Goal: Navigation & Orientation: Understand site structure

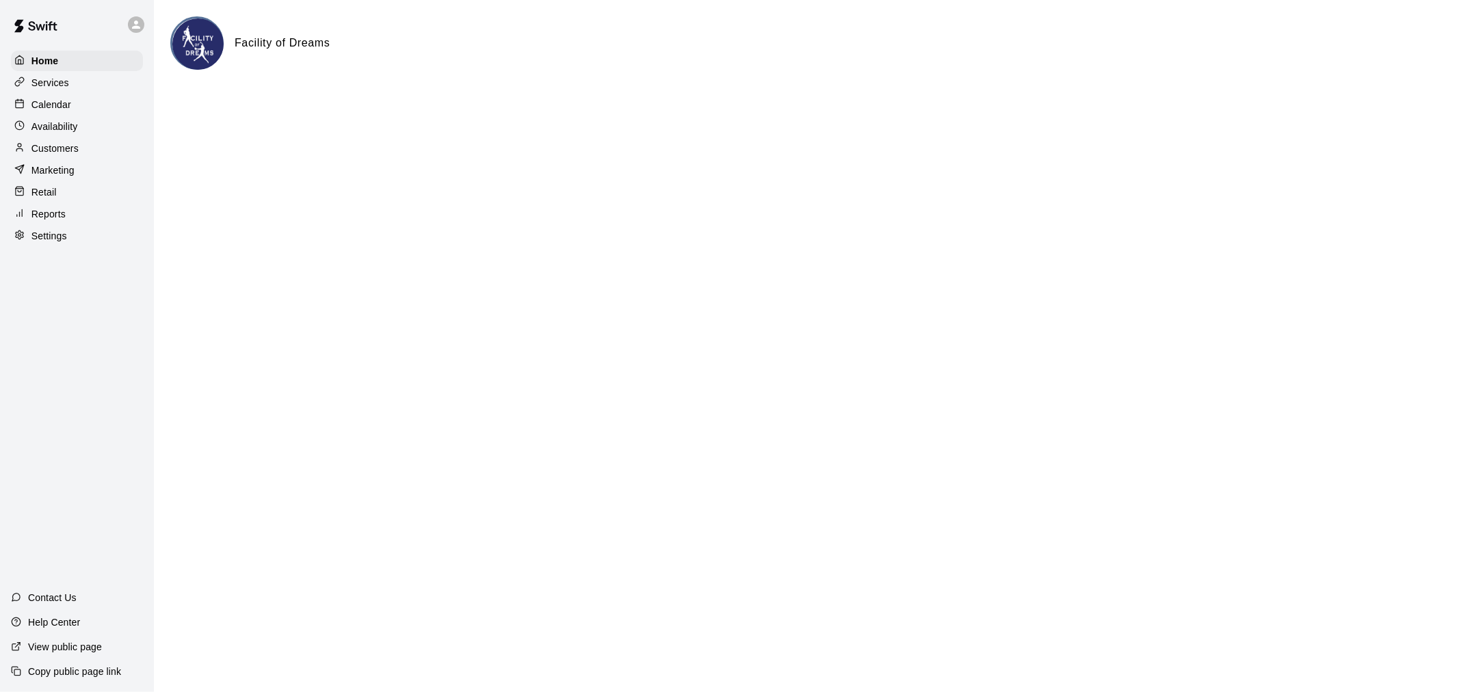
click at [58, 151] on p "Customers" at bounding box center [54, 149] width 47 height 14
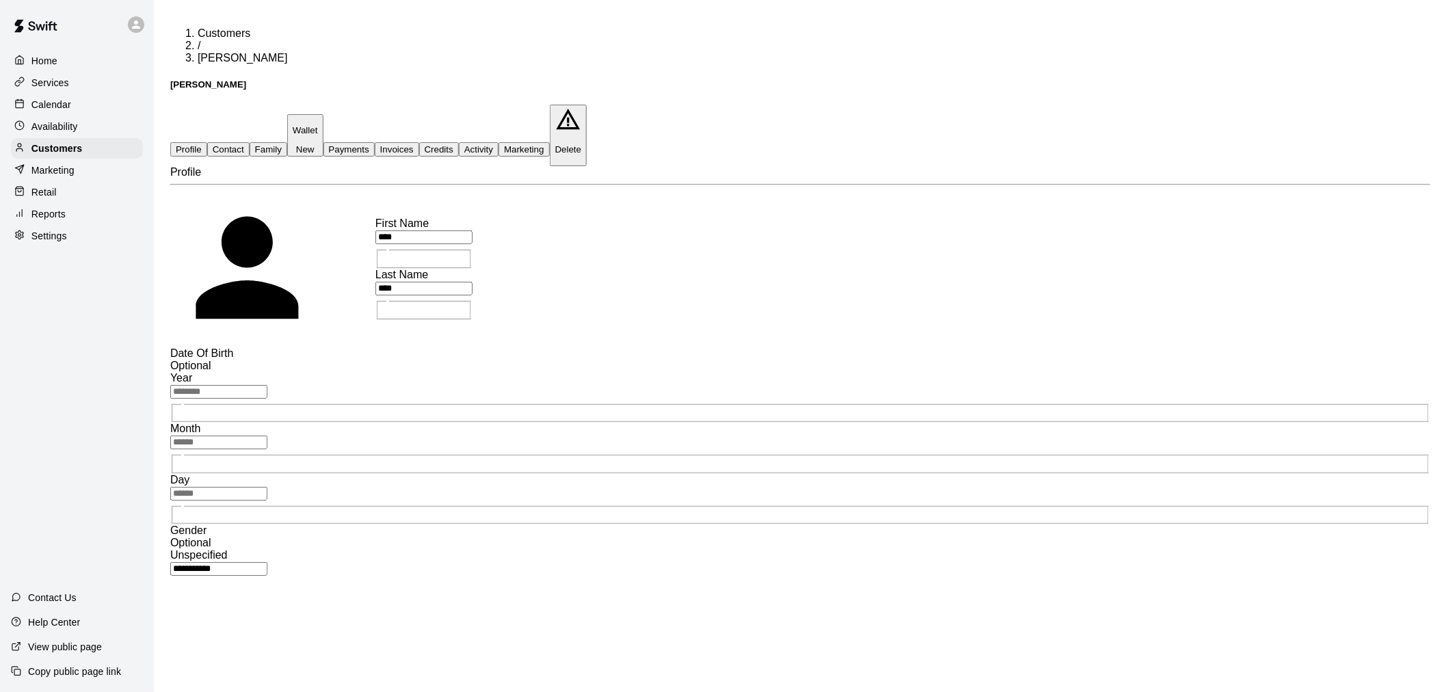
click at [499, 142] on button "Activity" at bounding box center [479, 149] width 40 height 14
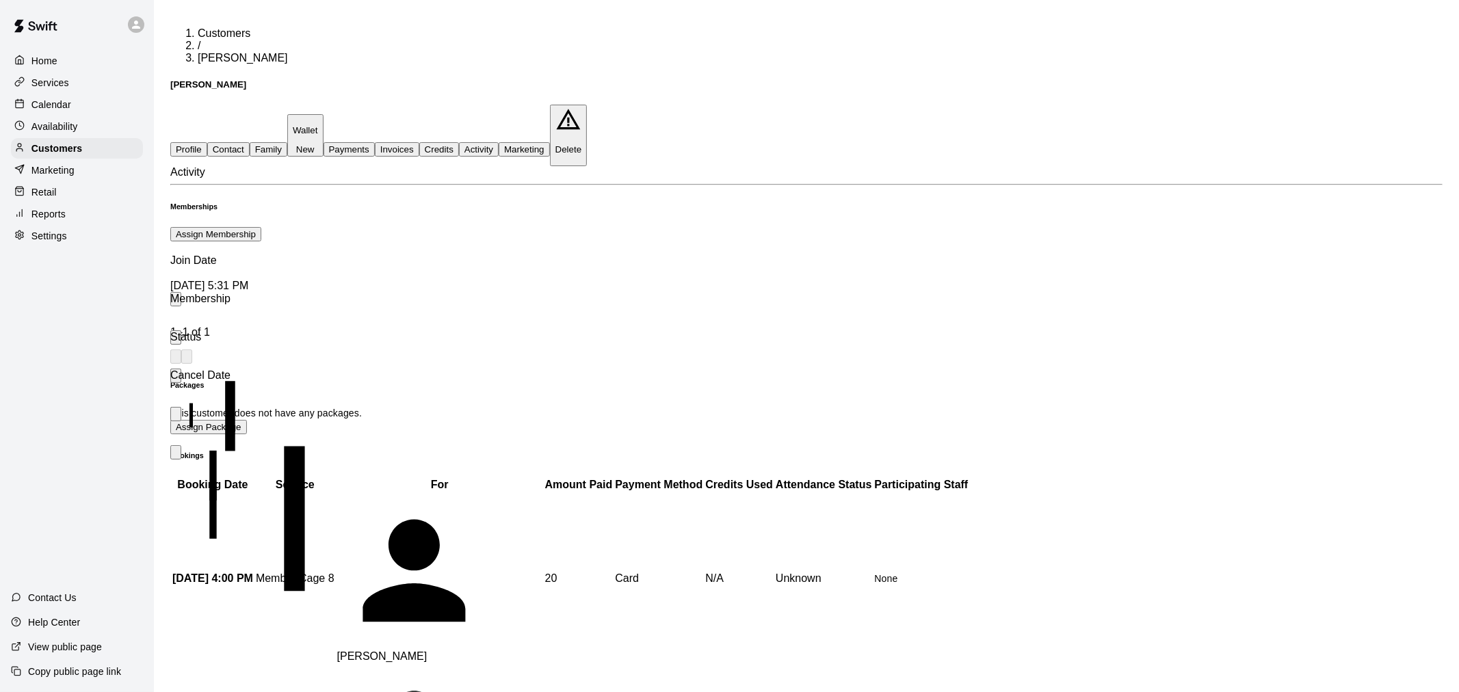
click at [544, 499] on td "20" at bounding box center [578, 578] width 69 height 170
click at [459, 142] on button "Credits" at bounding box center [439, 149] width 40 height 14
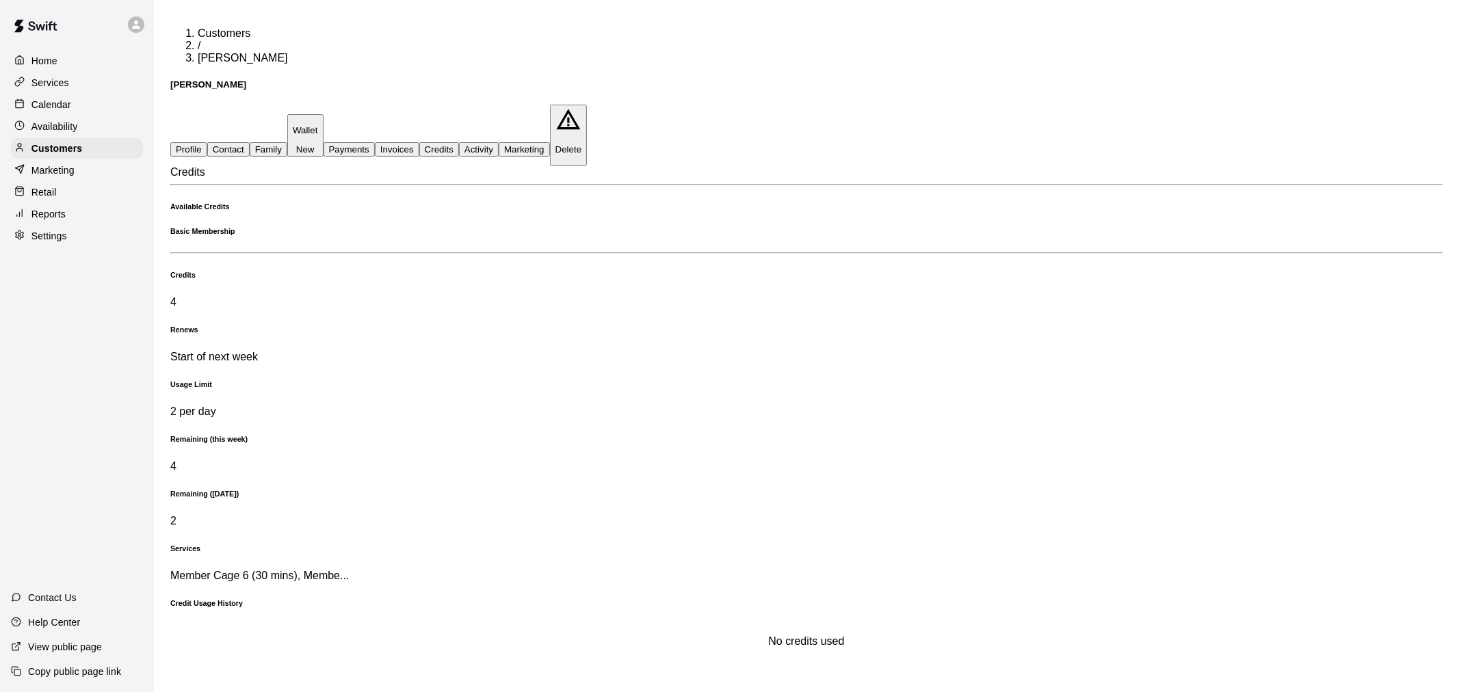
click at [375, 142] on button "Payments" at bounding box center [348, 149] width 51 height 14
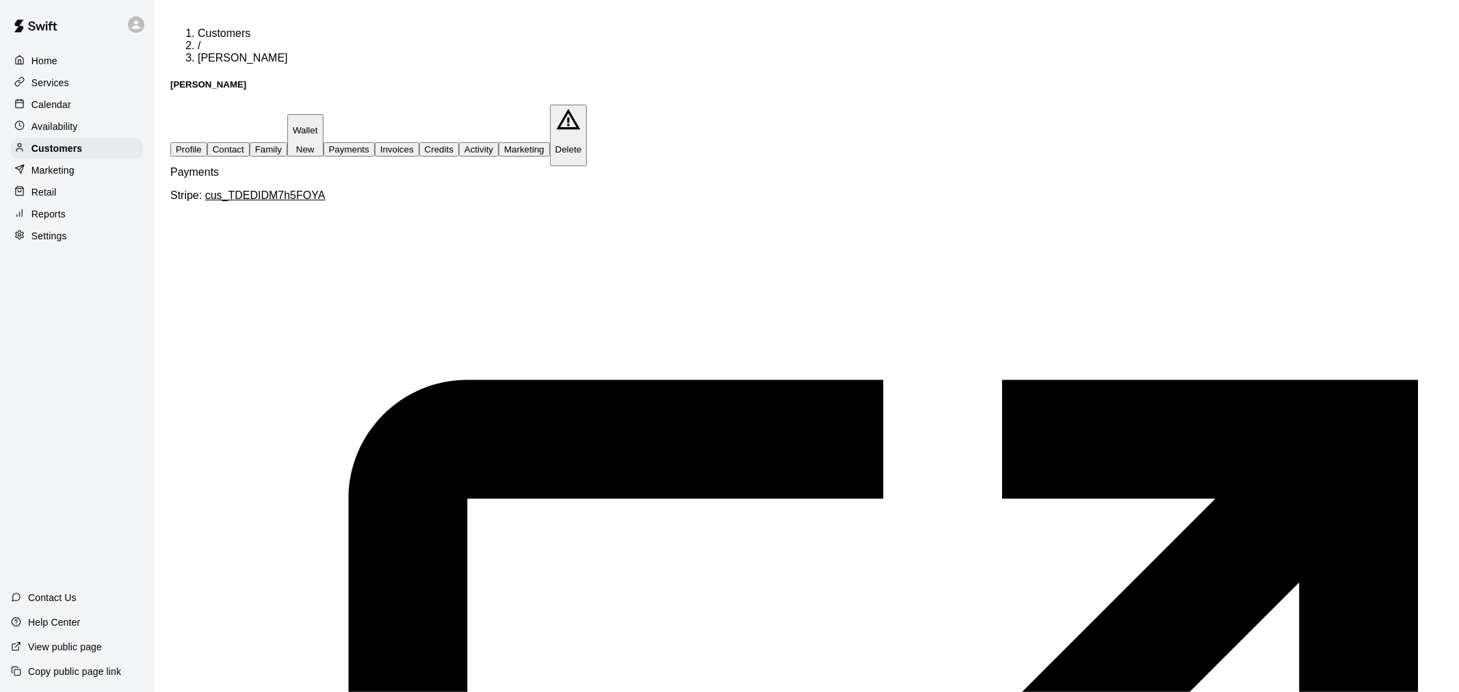
click at [499, 142] on button "Activity" at bounding box center [479, 149] width 40 height 14
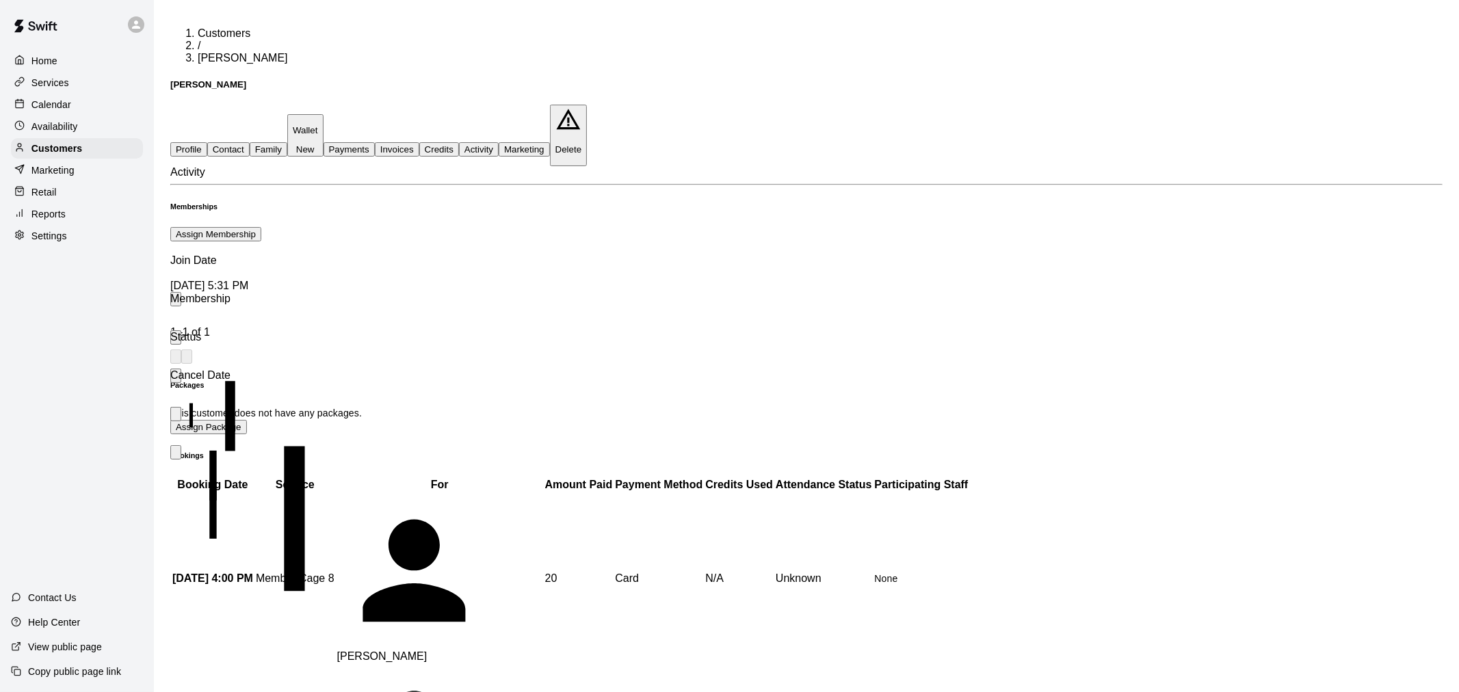
click at [176, 432] on icon "more actions" at bounding box center [176, 432] width 0 height 0
click at [375, 142] on button "Payments" at bounding box center [348, 149] width 51 height 14
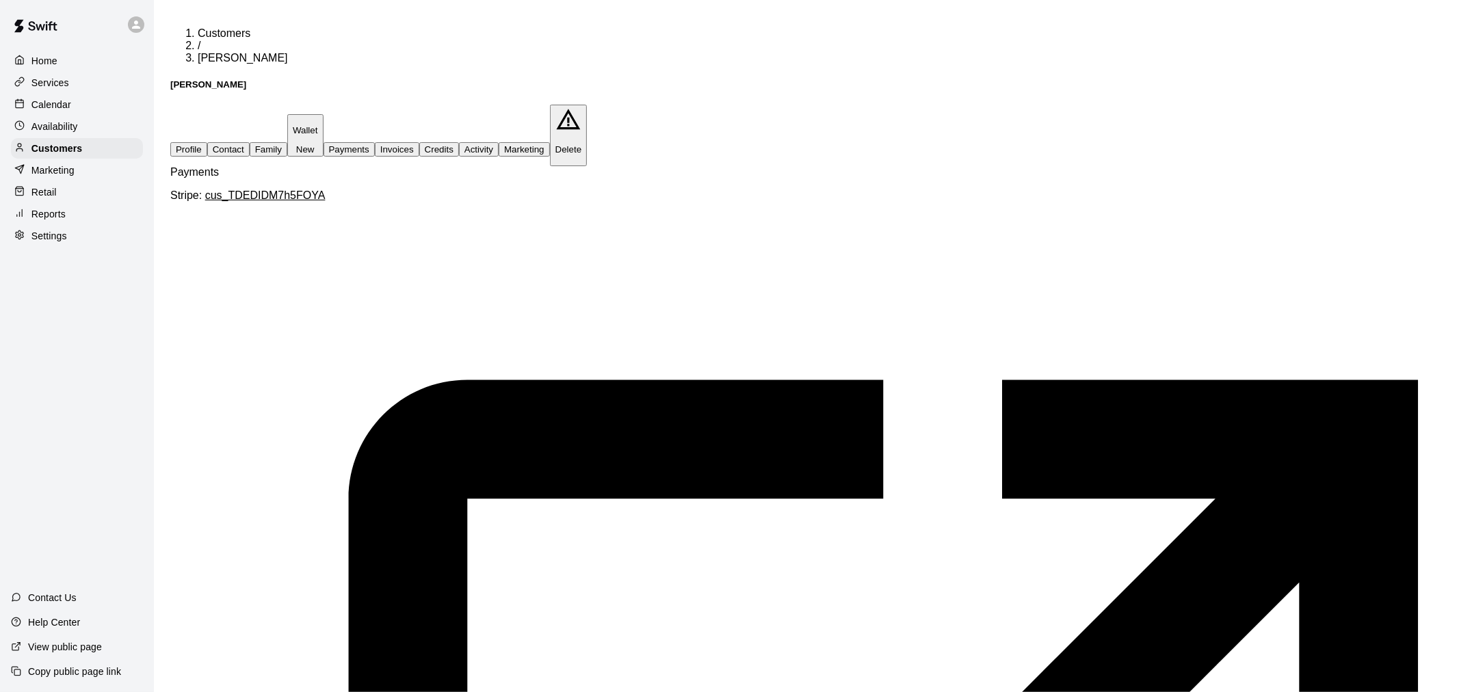
drag, startPoint x: 316, startPoint y: 583, endPoint x: 456, endPoint y: 586, distance: 140.2
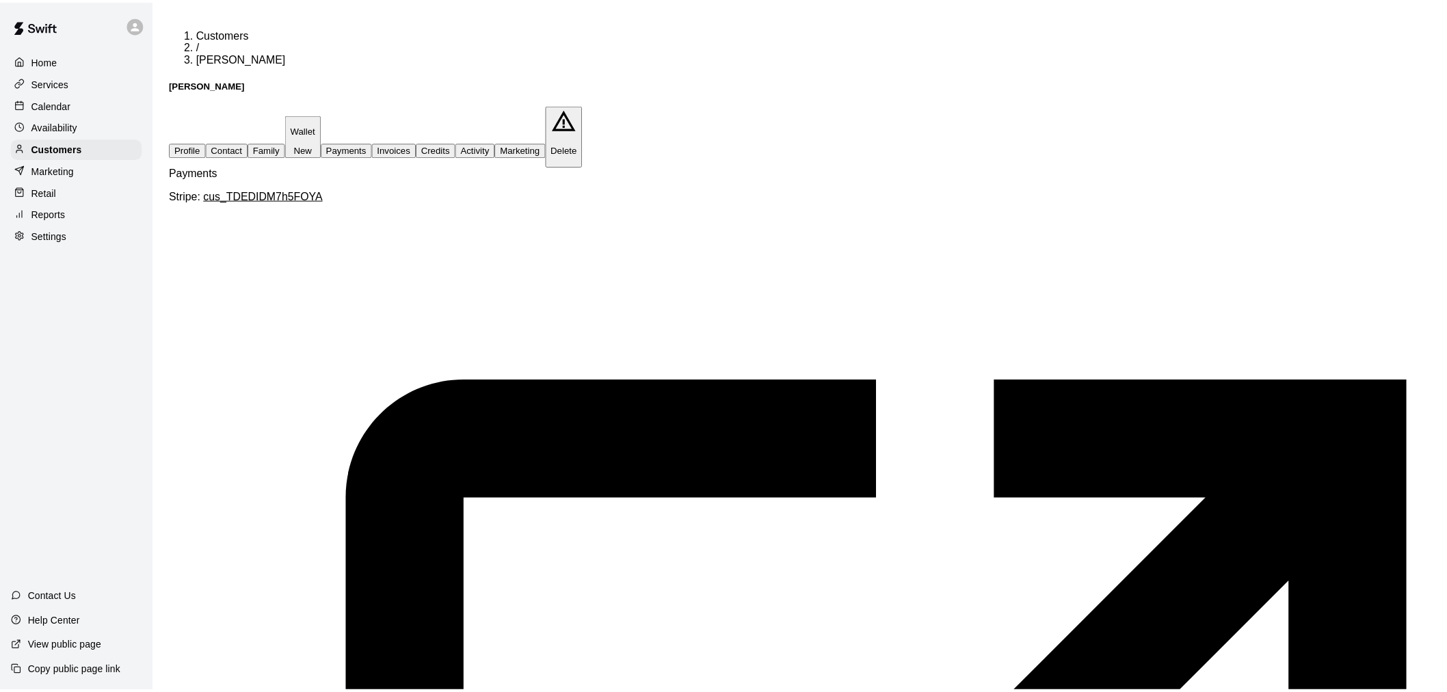
scroll to position [0, 365]
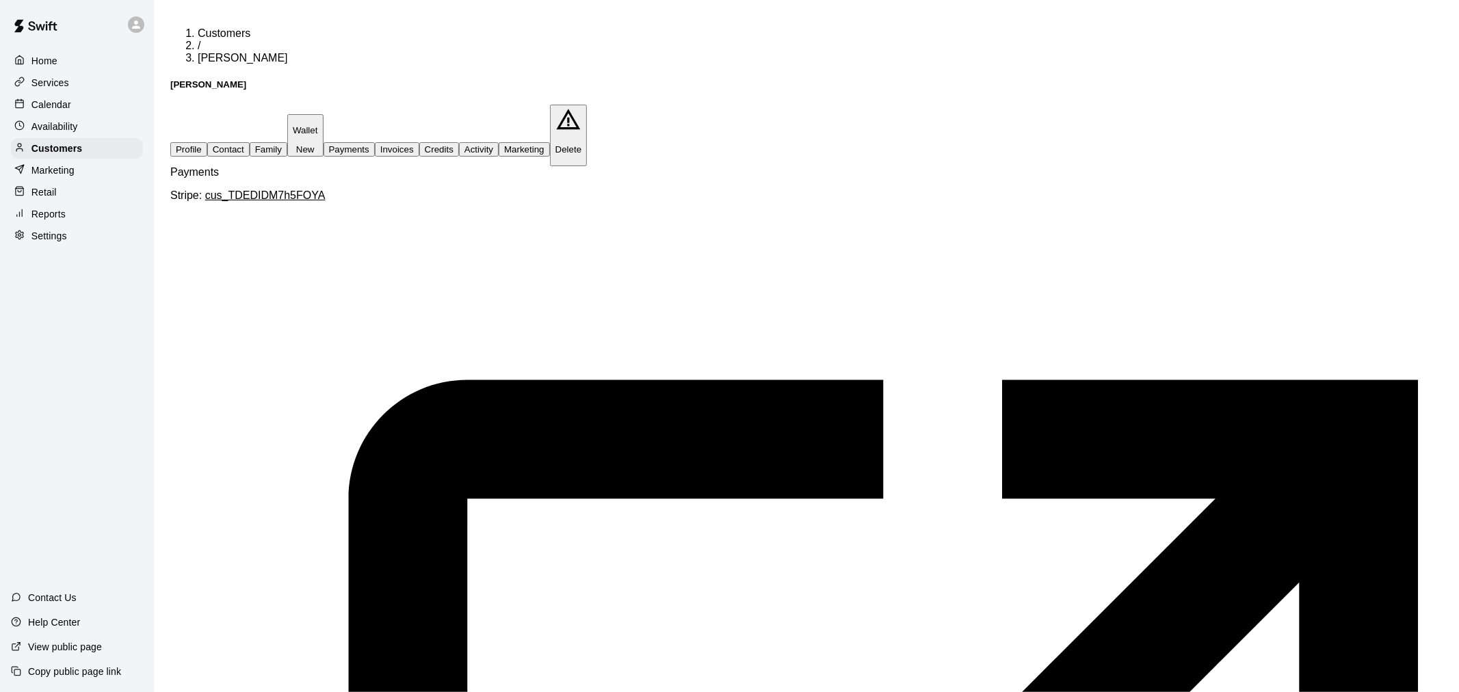
click at [197, 142] on button "Profile" at bounding box center [188, 149] width 37 height 14
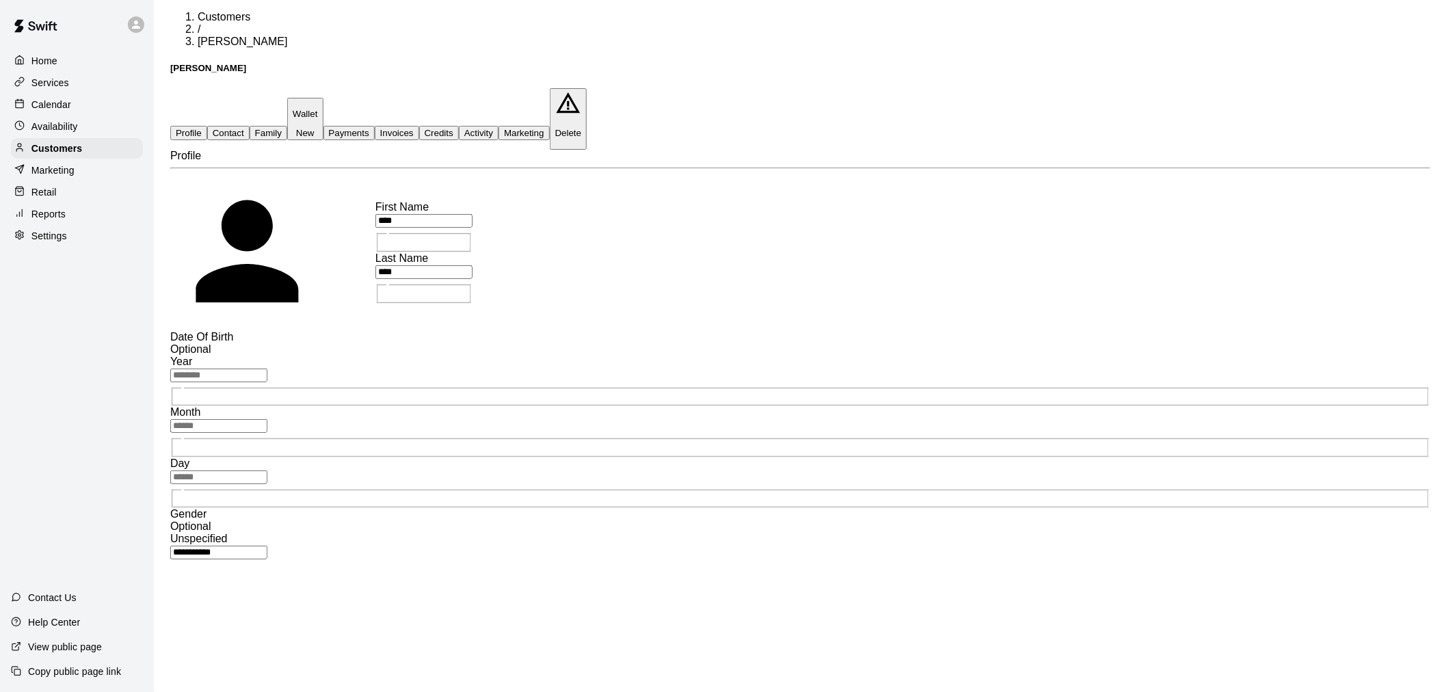
scroll to position [0, 0]
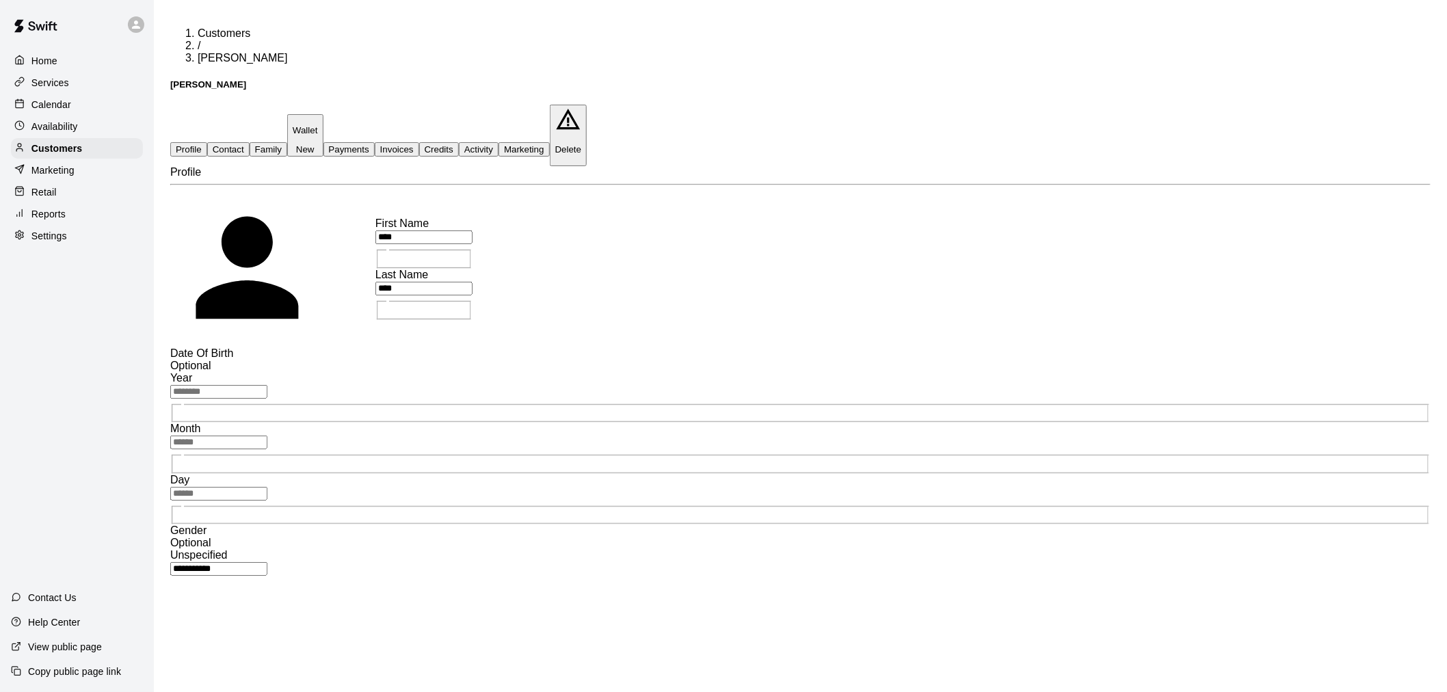
click at [375, 142] on button "Payments" at bounding box center [348, 149] width 51 height 14
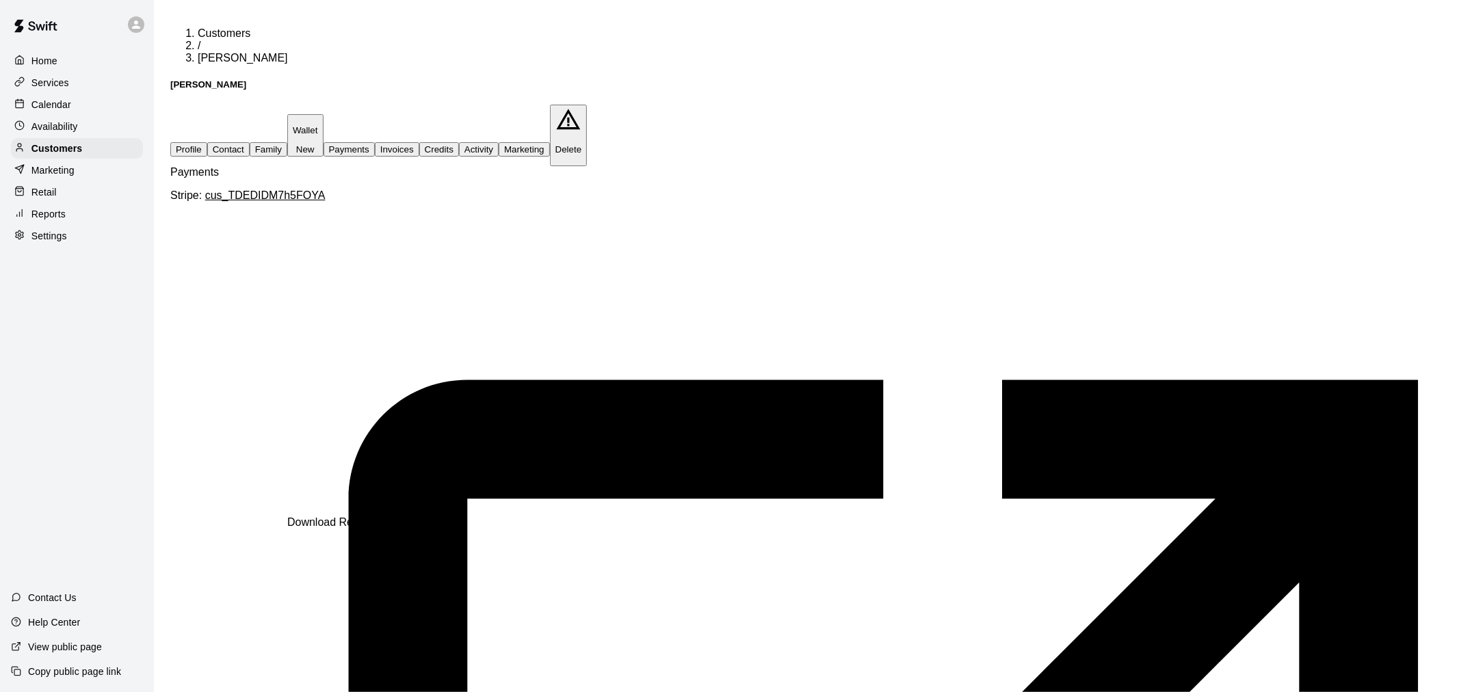
click at [57, 111] on p "Calendar" at bounding box center [51, 105] width 40 height 14
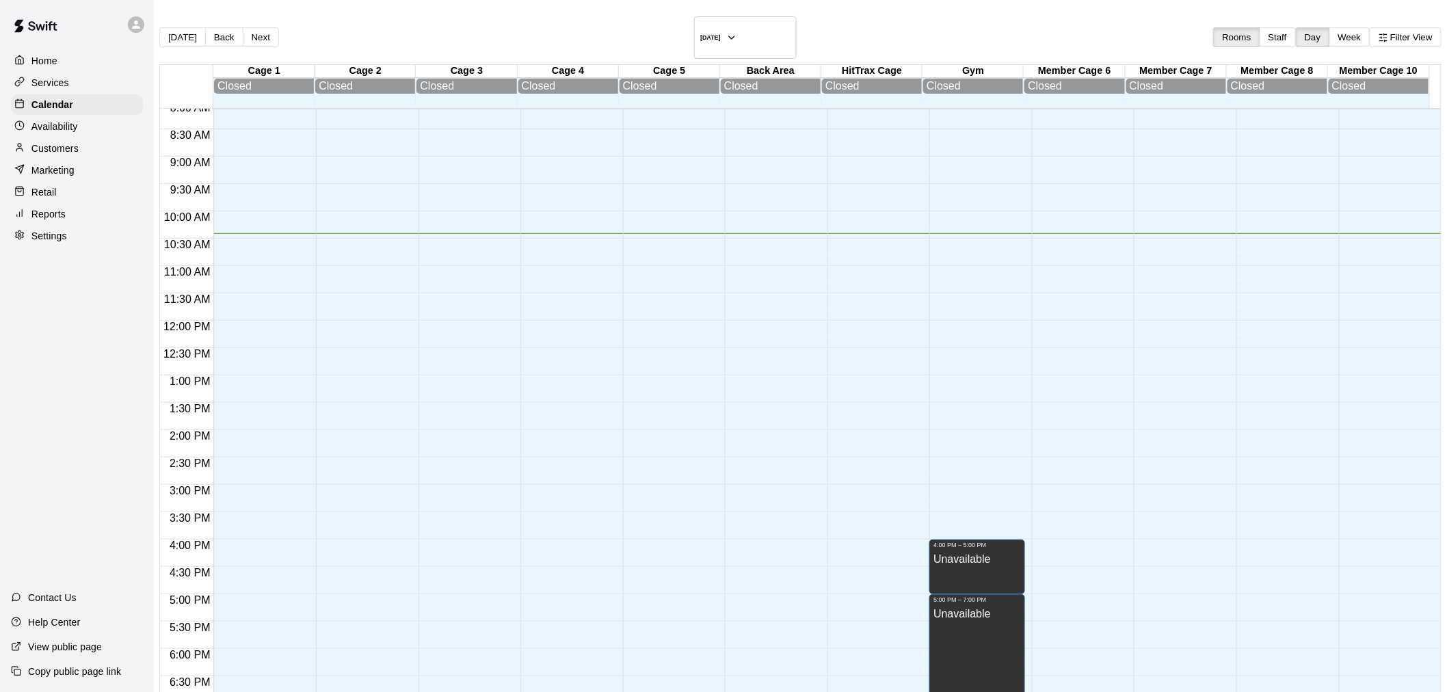
scroll to position [713, 0]
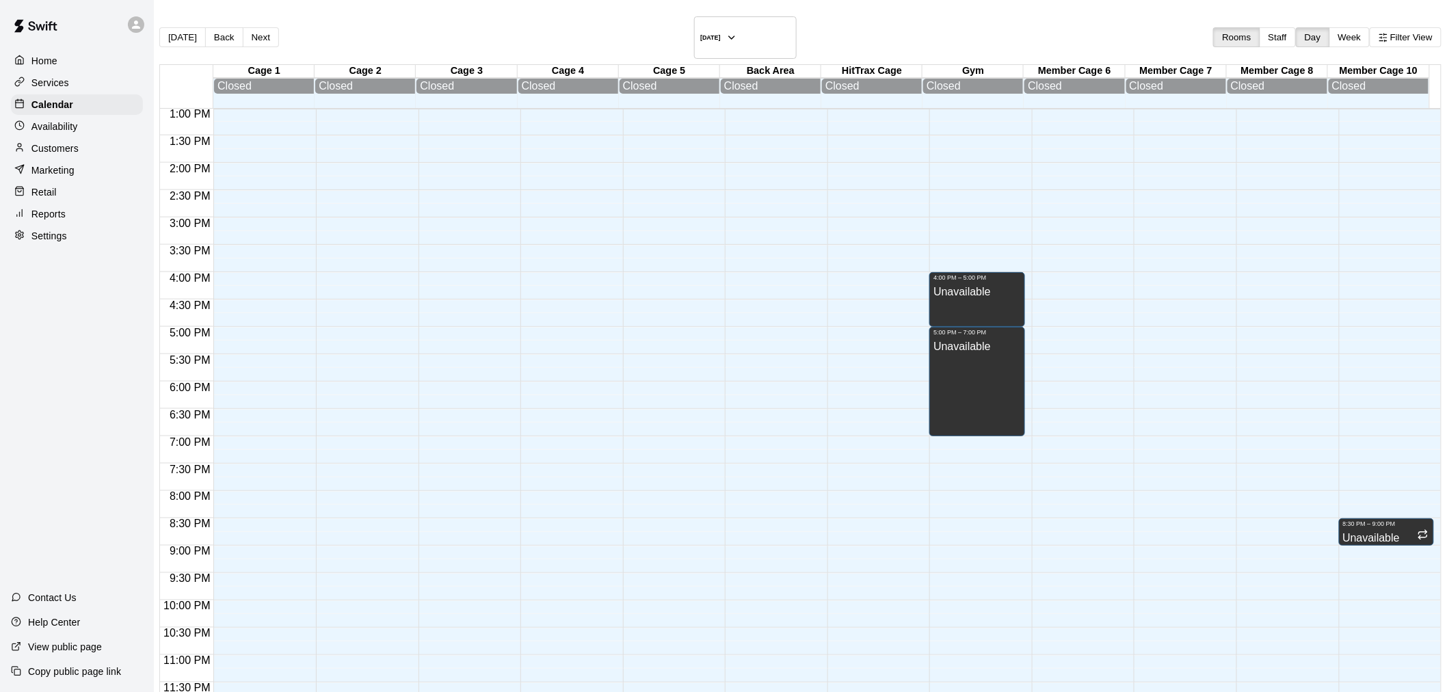
click at [70, 153] on p "Customers" at bounding box center [54, 149] width 47 height 14
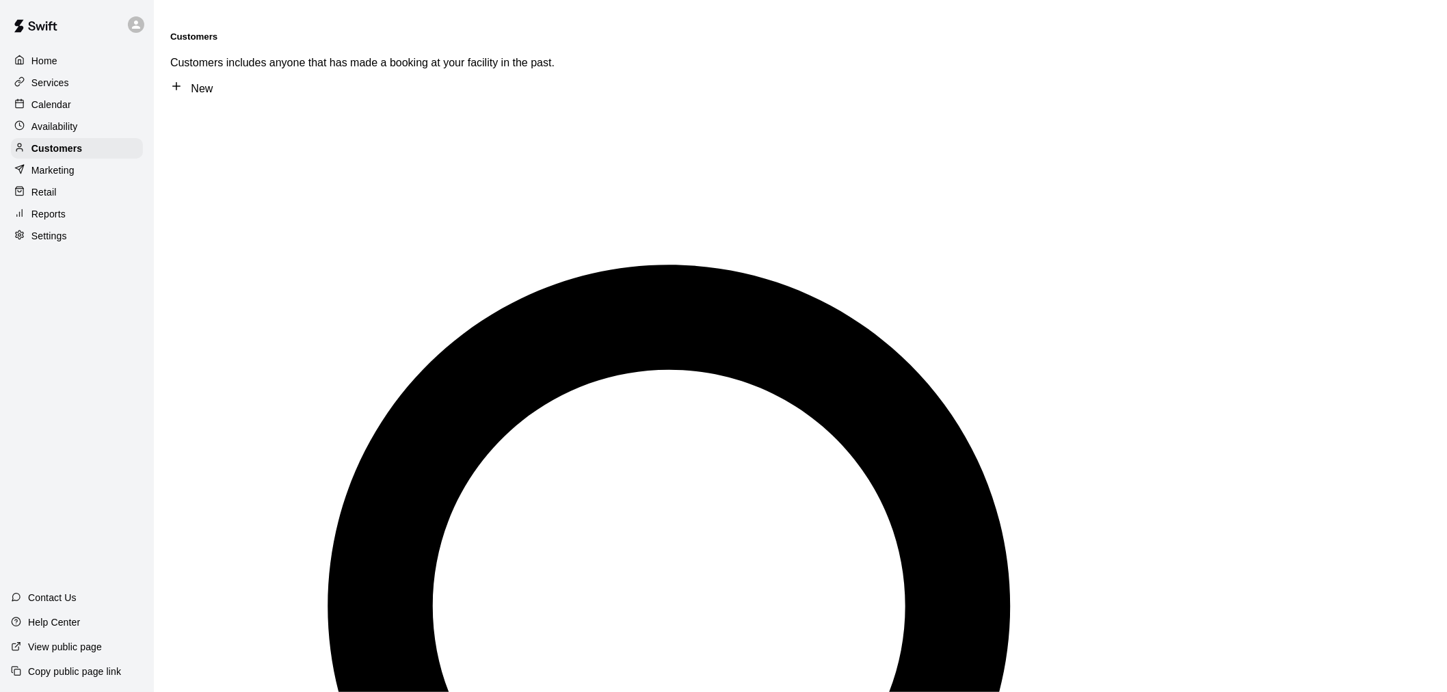
click at [51, 174] on p "Marketing" at bounding box center [52, 170] width 43 height 14
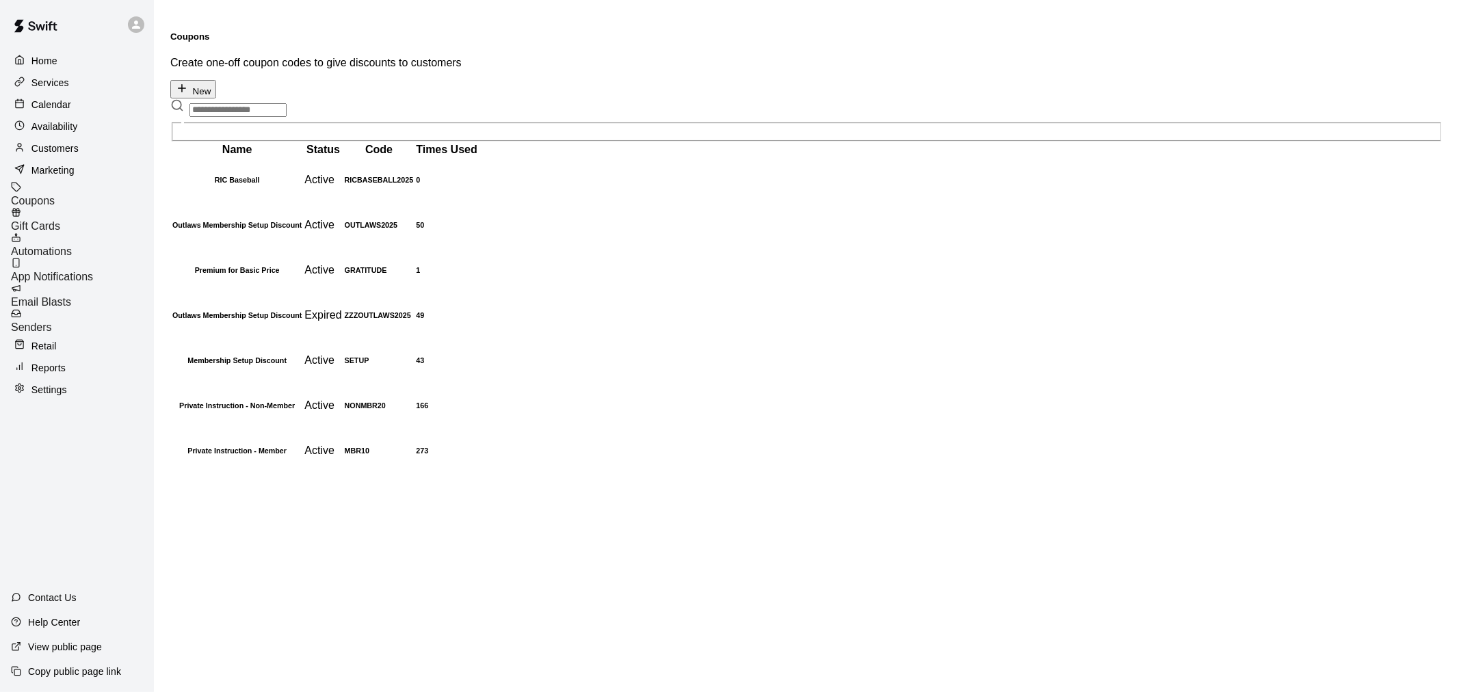
click at [48, 79] on p "Services" at bounding box center [50, 83] width 38 height 14
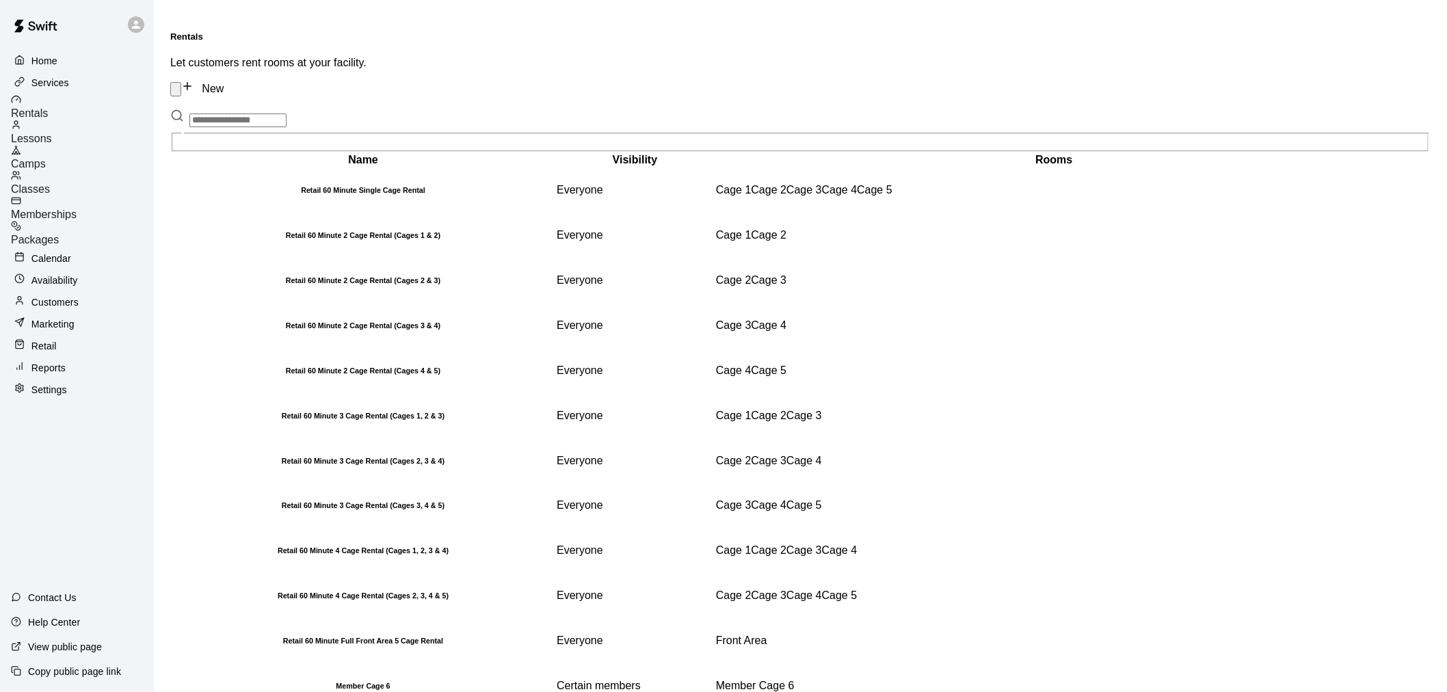
click at [77, 209] on span "Memberships" at bounding box center [44, 215] width 66 height 12
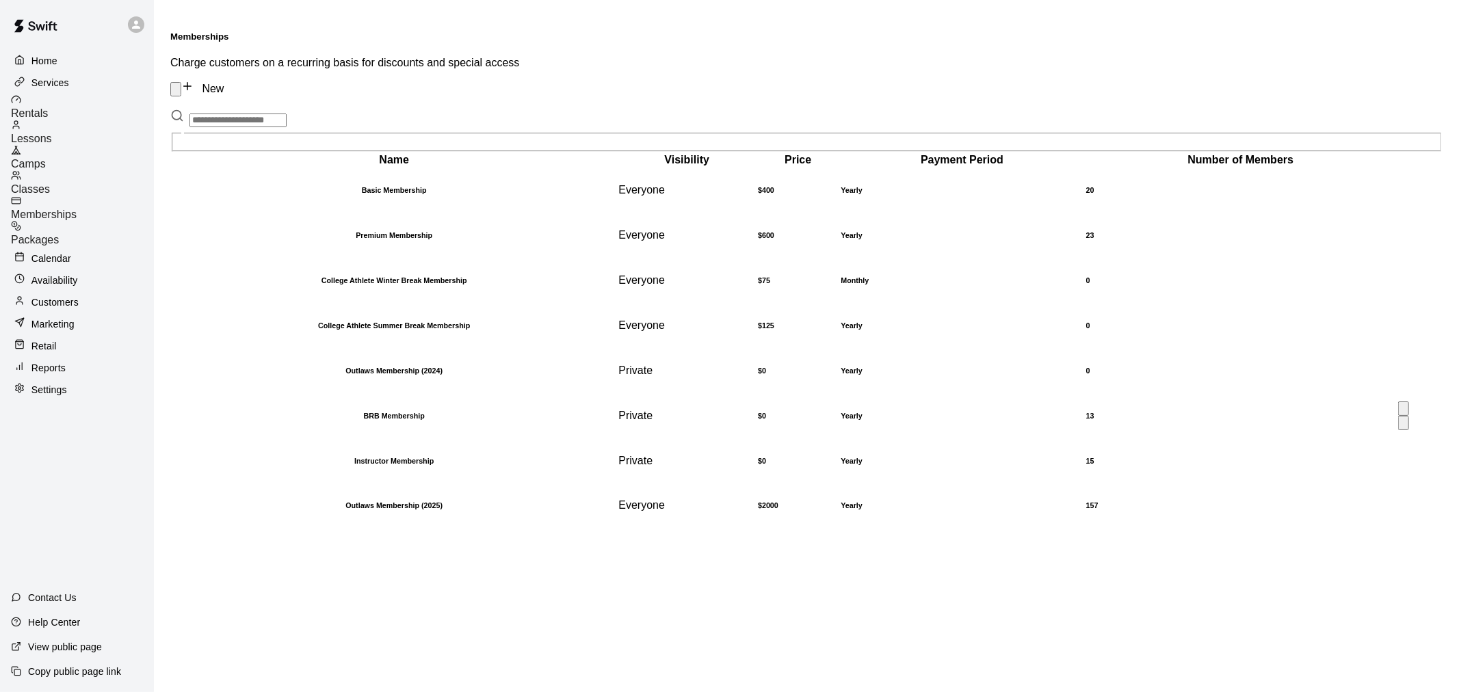
click at [226, 420] on h6 "BRB Membership" at bounding box center [393, 416] width 443 height 8
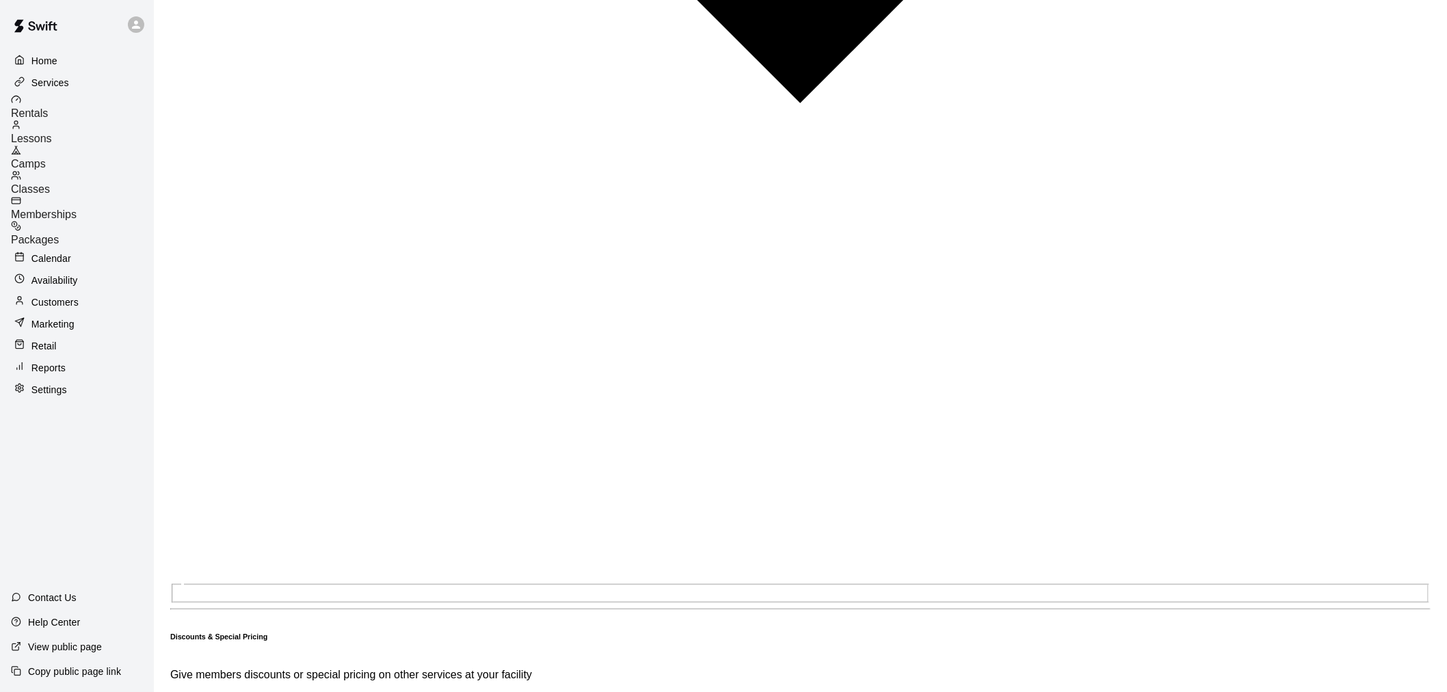
scroll to position [1630, 0]
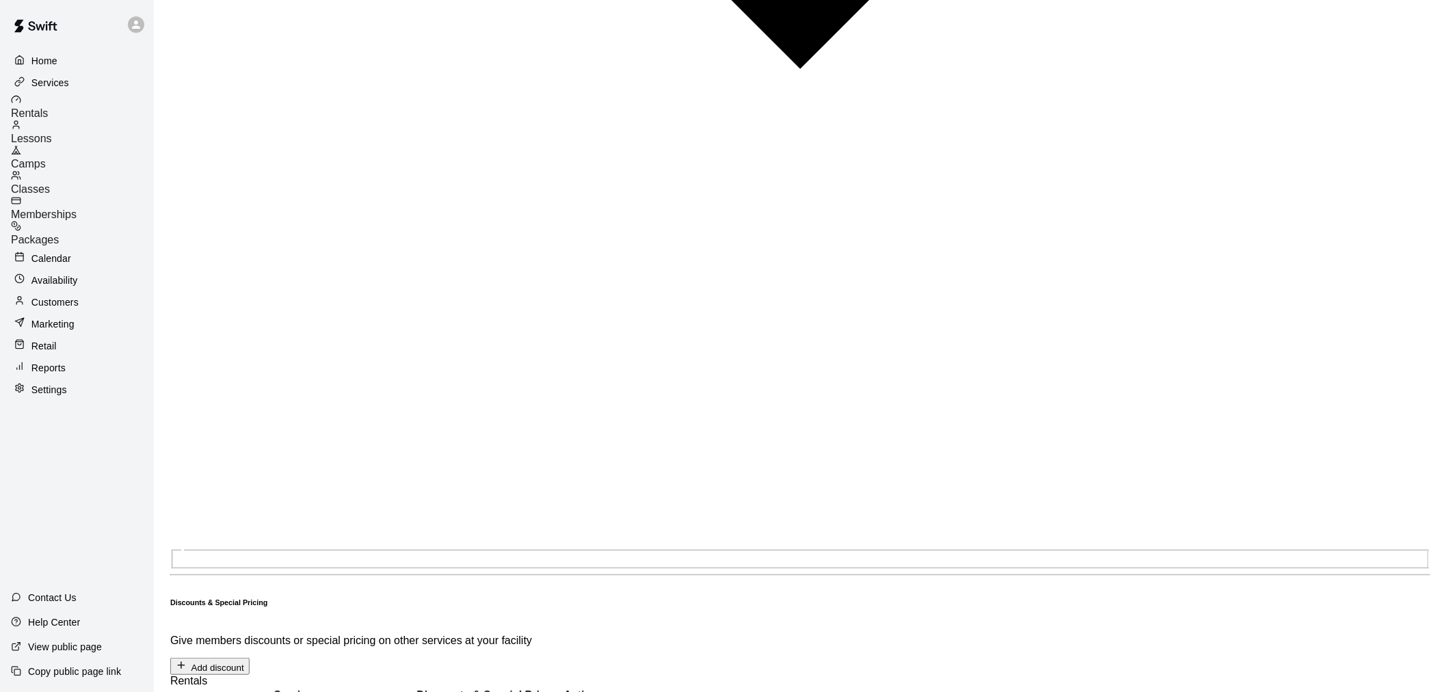
click at [68, 295] on p "Customers" at bounding box center [54, 302] width 47 height 14
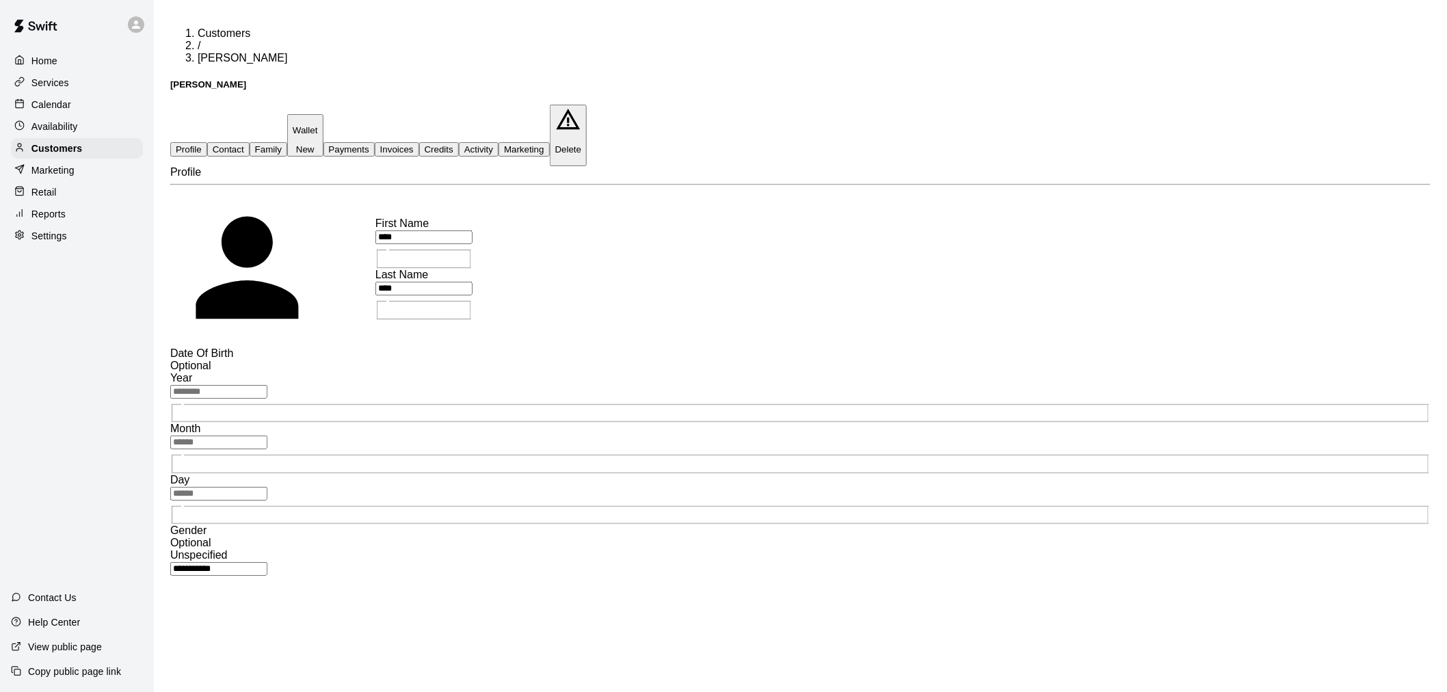
click at [375, 142] on button "Payments" at bounding box center [348, 149] width 51 height 14
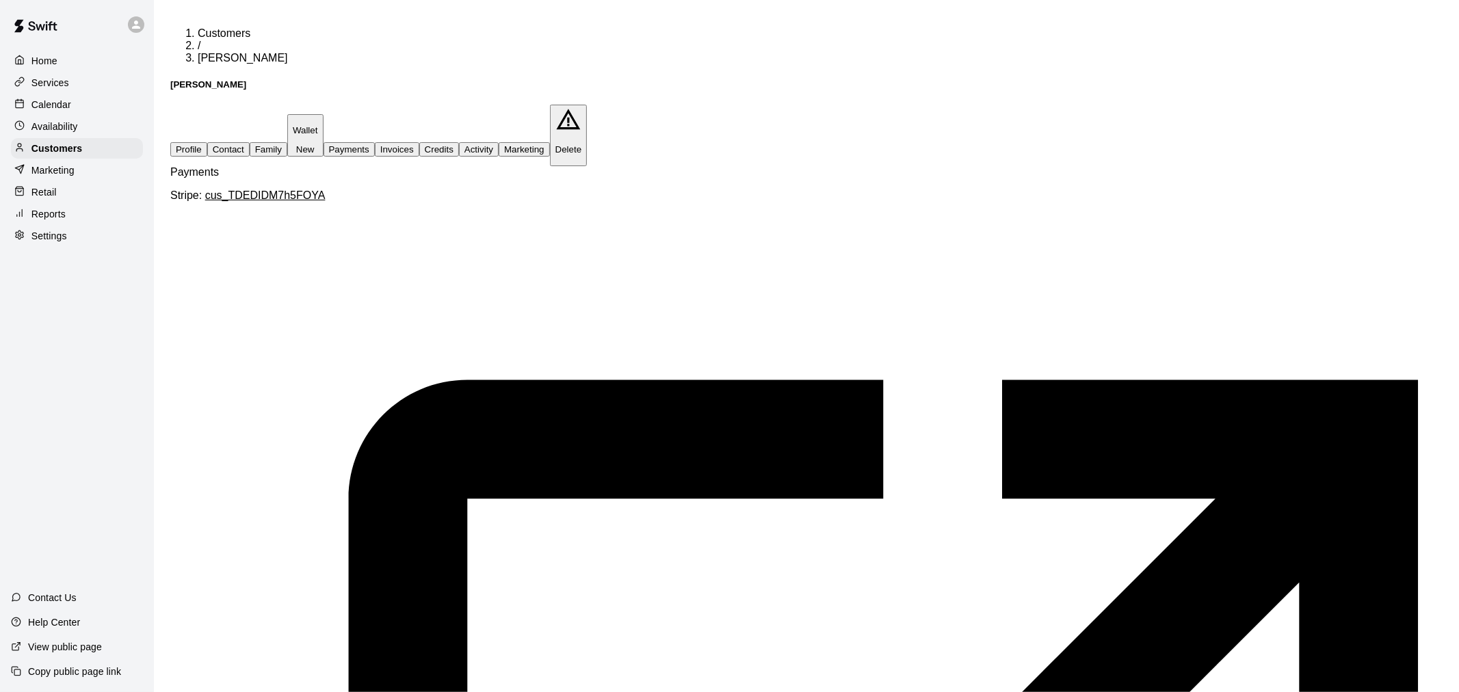
click at [56, 81] on p "Services" at bounding box center [50, 83] width 38 height 14
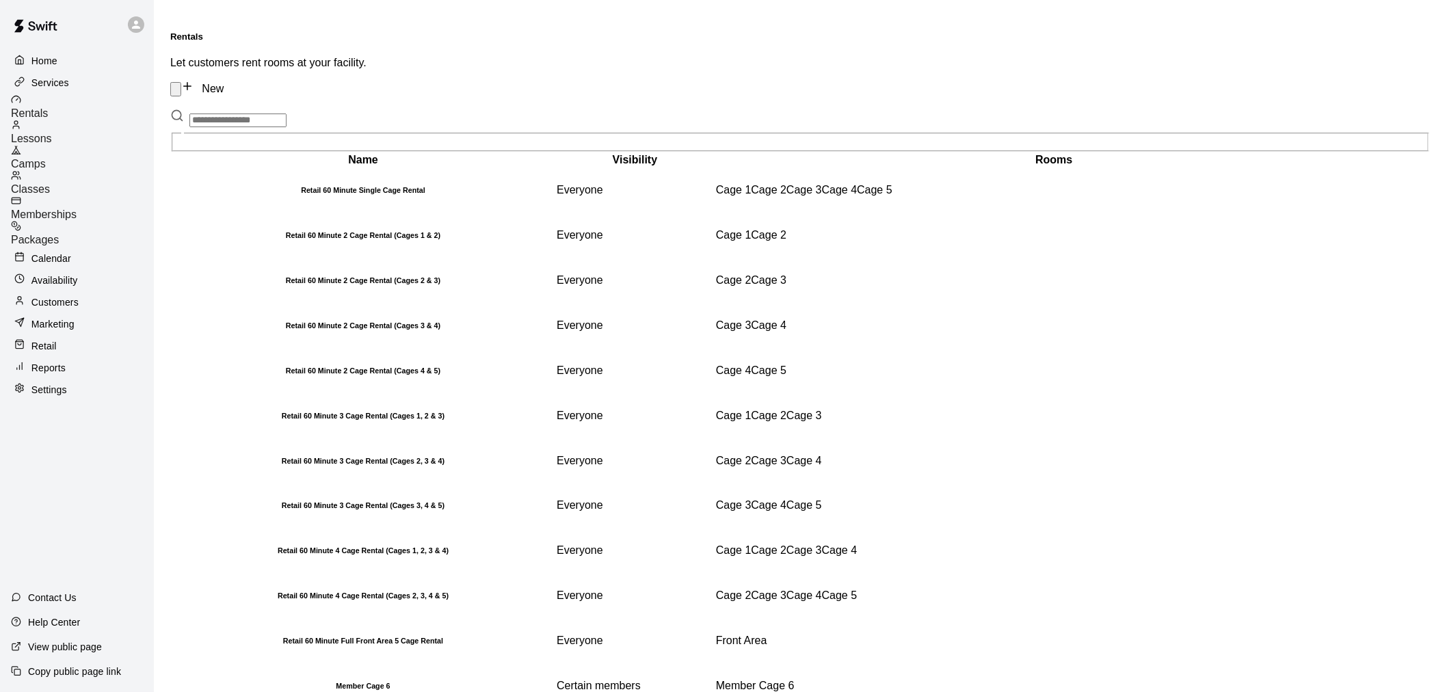
click at [50, 183] on span "Classes" at bounding box center [30, 189] width 39 height 12
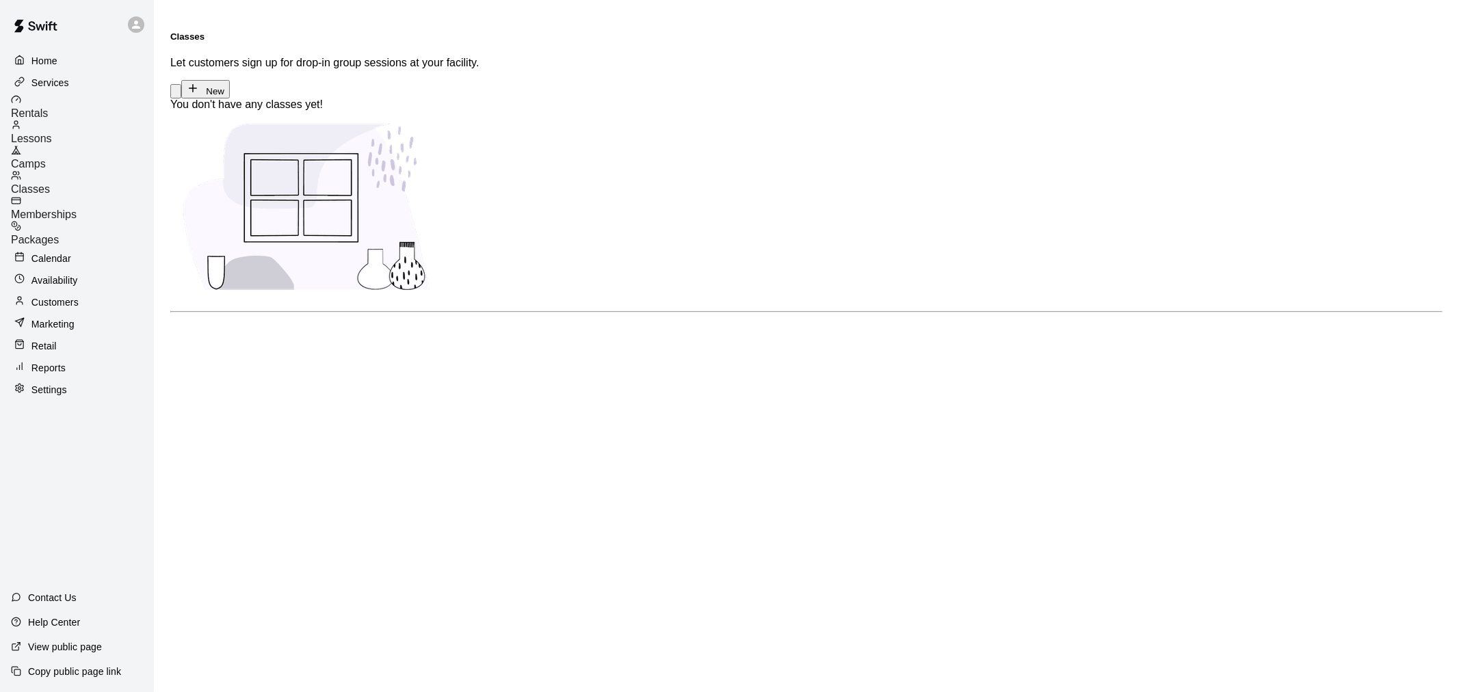
click at [66, 141] on div "Lessons" at bounding box center [82, 132] width 143 height 25
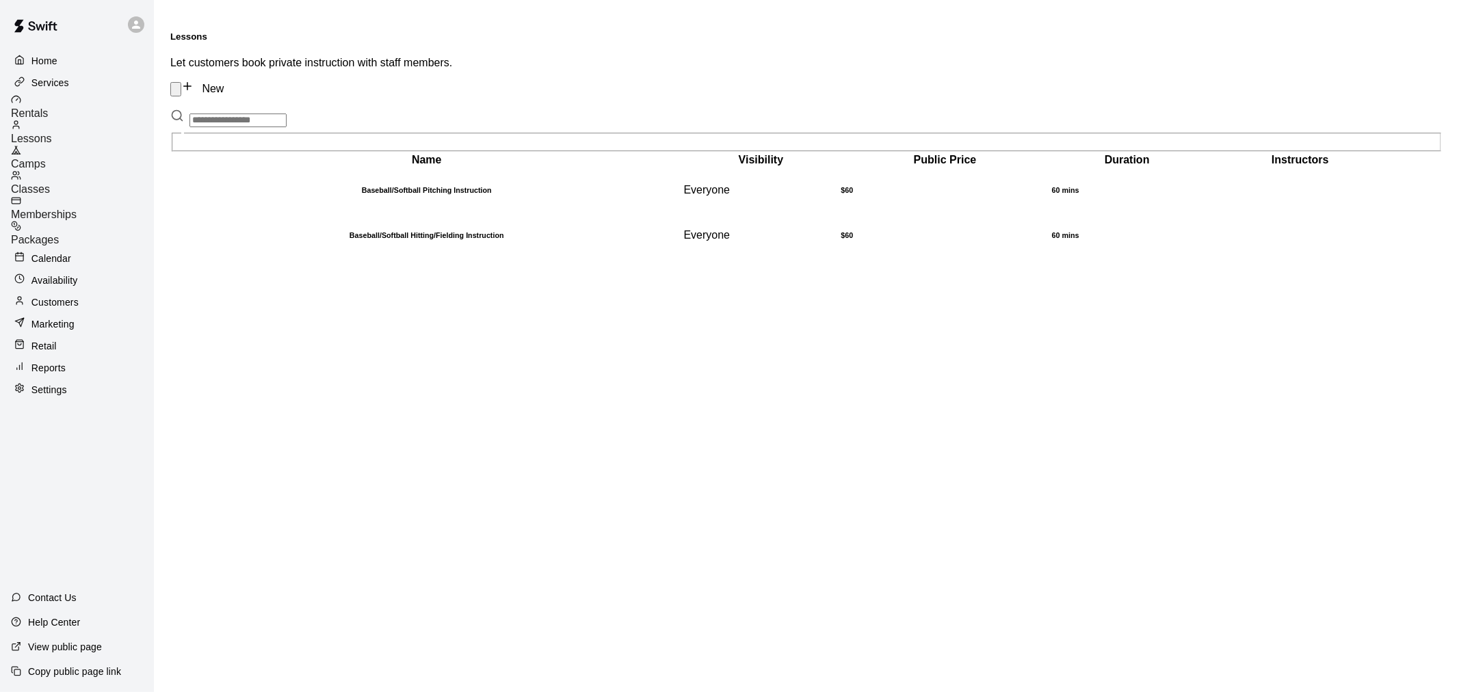
click at [46, 158] on span "Camps" at bounding box center [28, 164] width 35 height 12
